Goal: Information Seeking & Learning: Learn about a topic

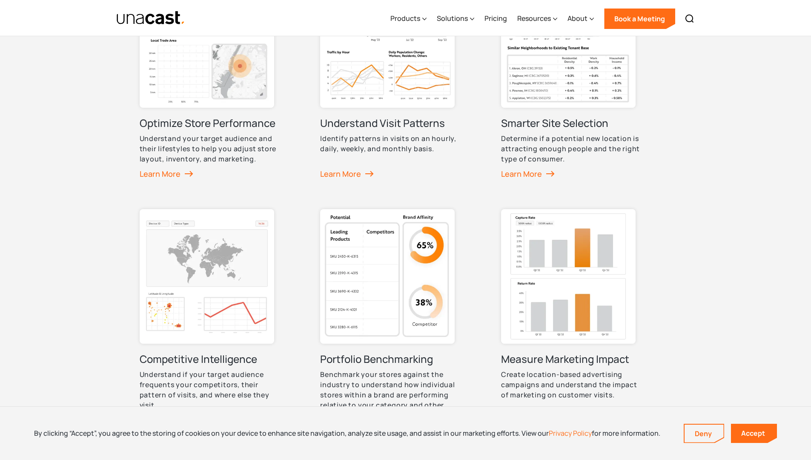
scroll to position [596, 0]
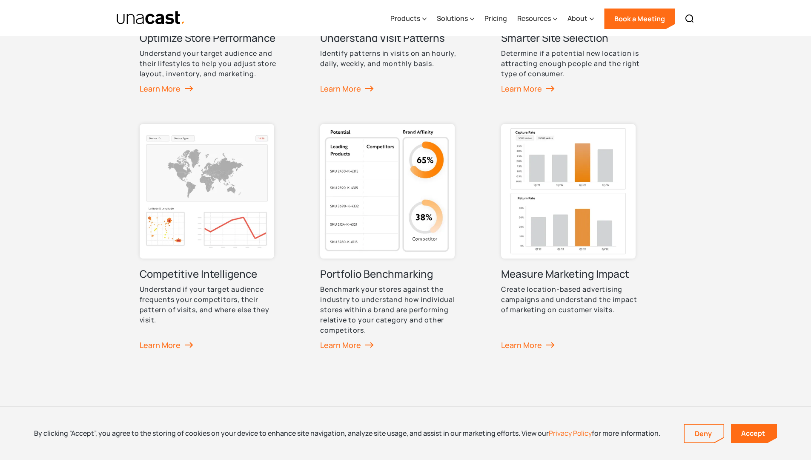
click at [572, 224] on img at bounding box center [568, 191] width 135 height 135
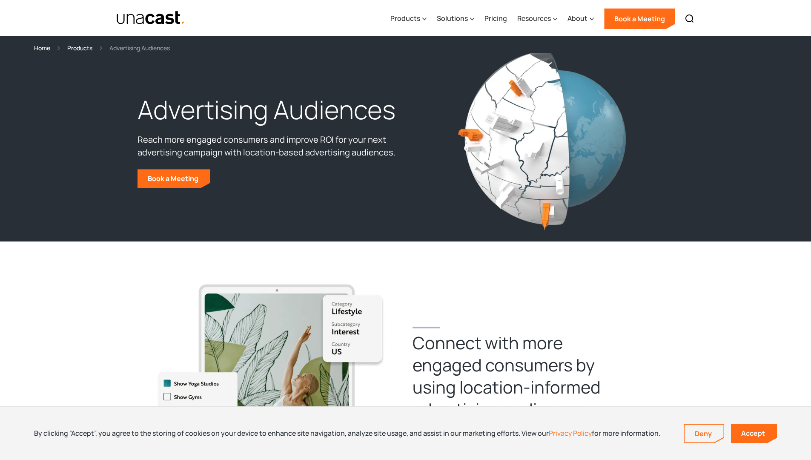
click at [77, 48] on div "Products" at bounding box center [79, 48] width 25 height 10
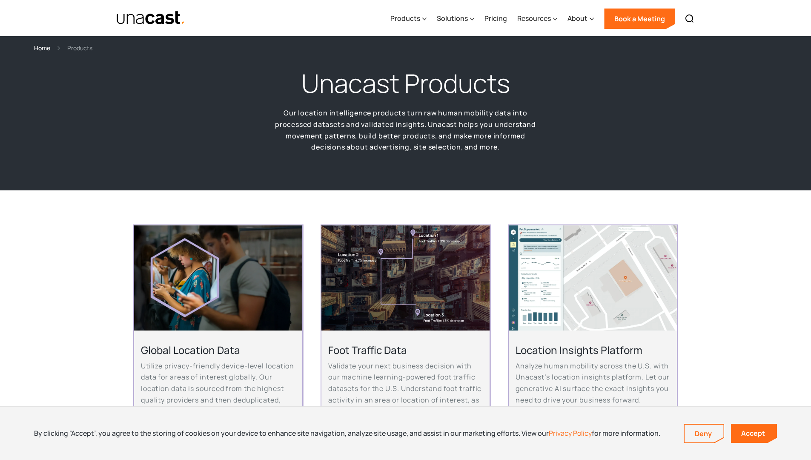
click at [411, 439] on div "By clicking “Accept”, you agree to the storing of cookies on your device to enh…" at bounding box center [405, 433] width 743 height 19
click at [42, 47] on div "Home" at bounding box center [42, 48] width 16 height 10
